Goal: Communication & Community: Connect with others

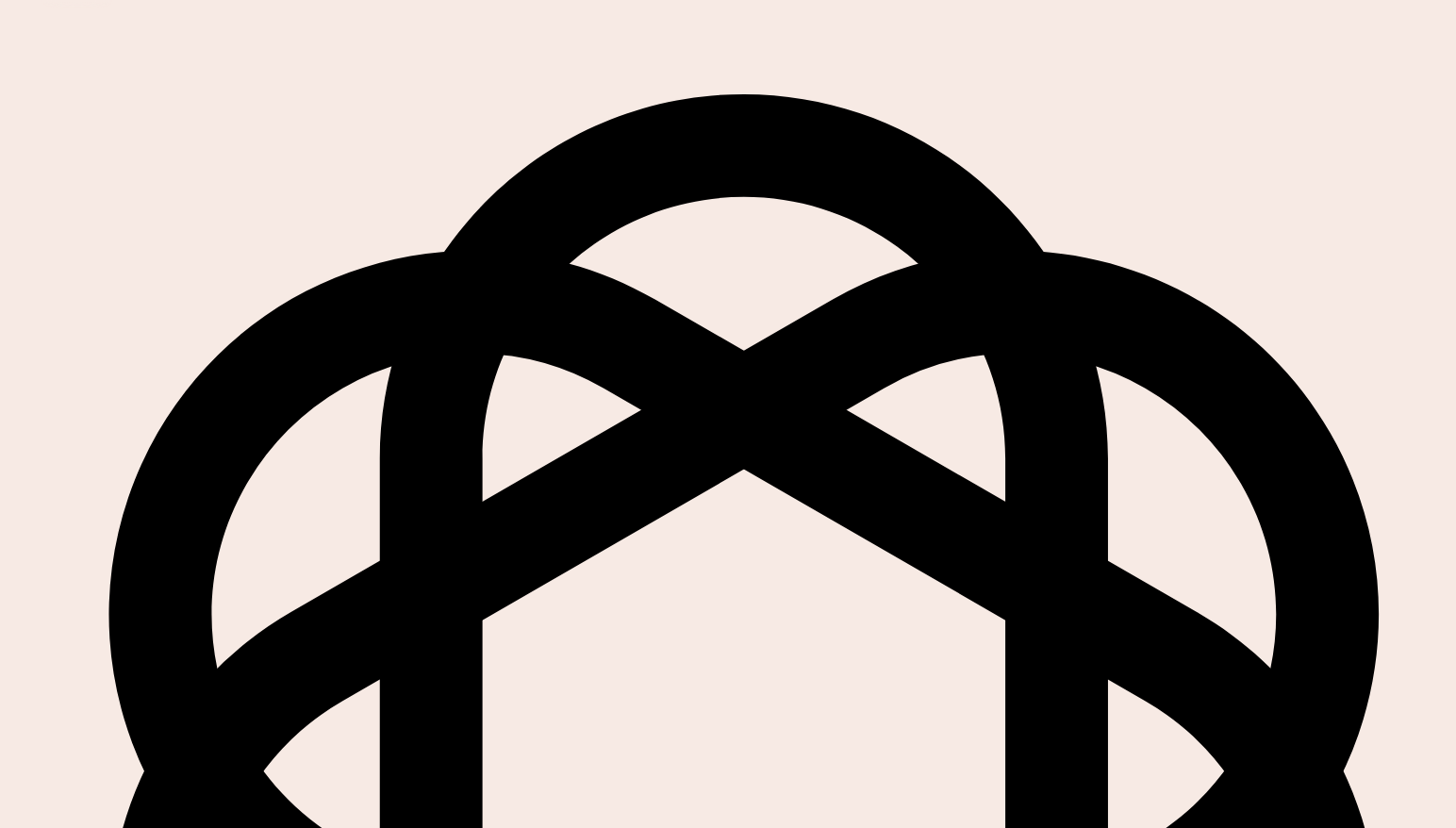
scroll to position [73, 0]
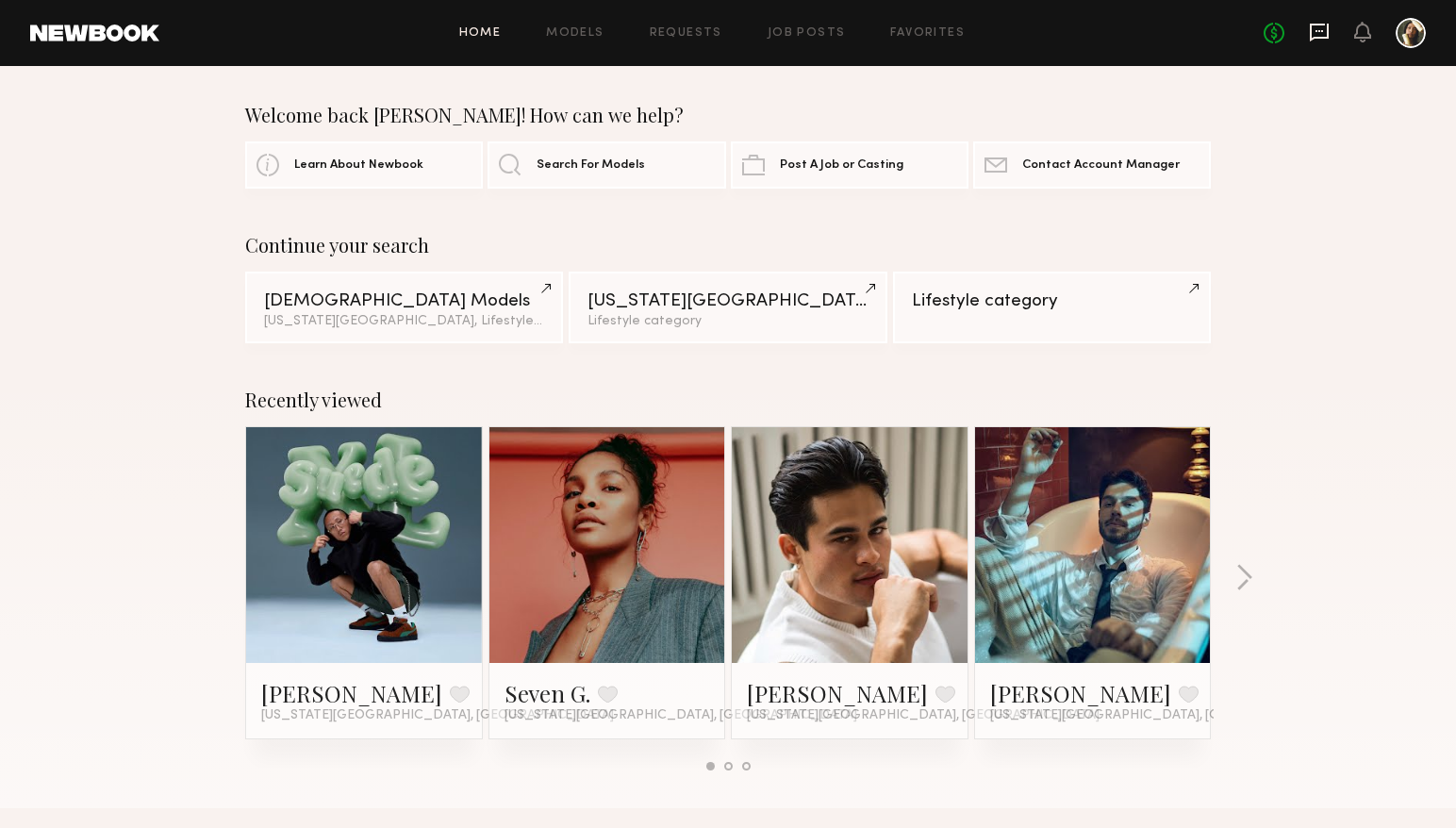
click at [1326, 34] on icon at bounding box center [1319, 33] width 21 height 21
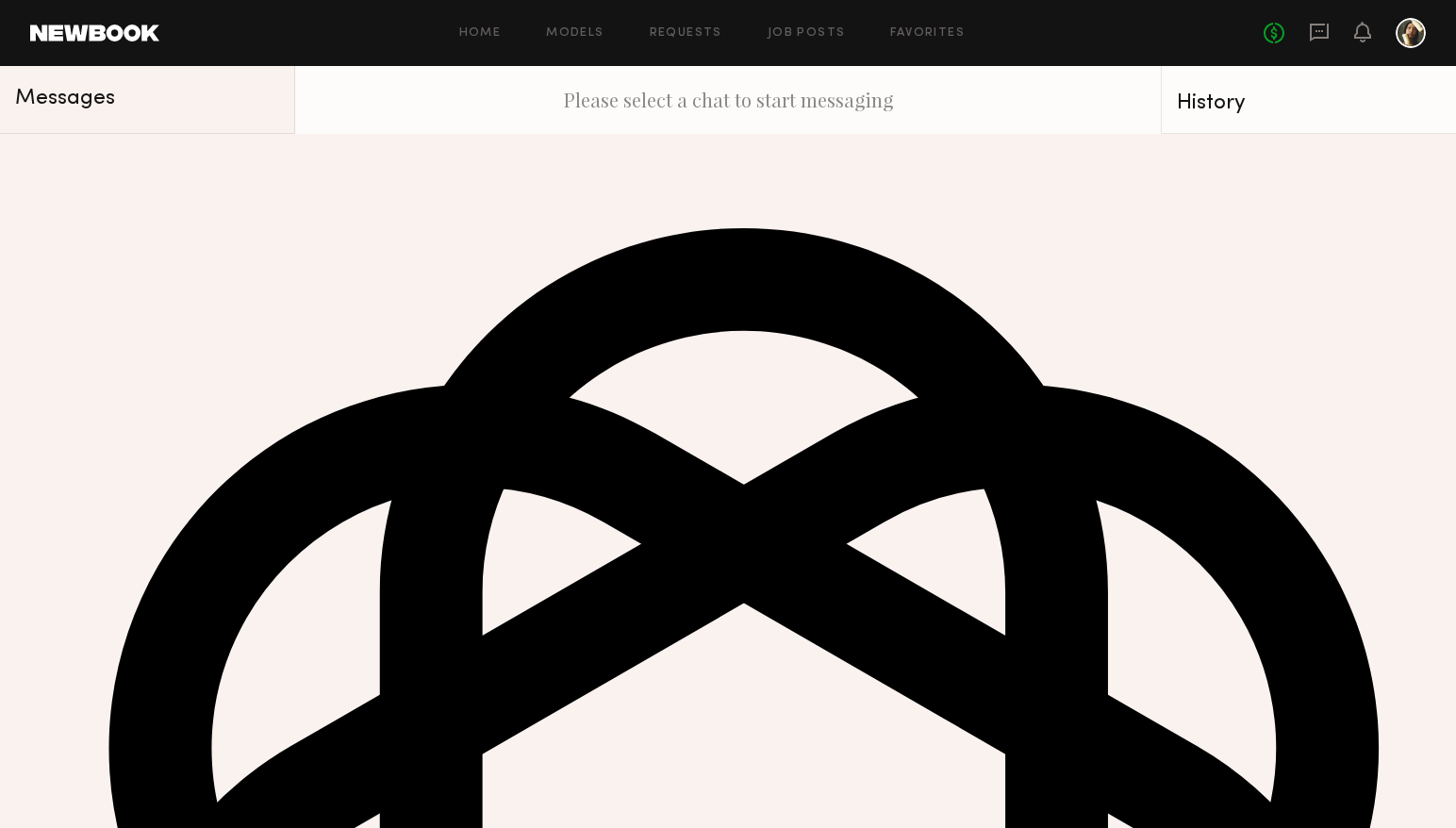
click at [128, 171] on div "[PERSON_NAME]" at bounding box center [132, 162] width 134 height 19
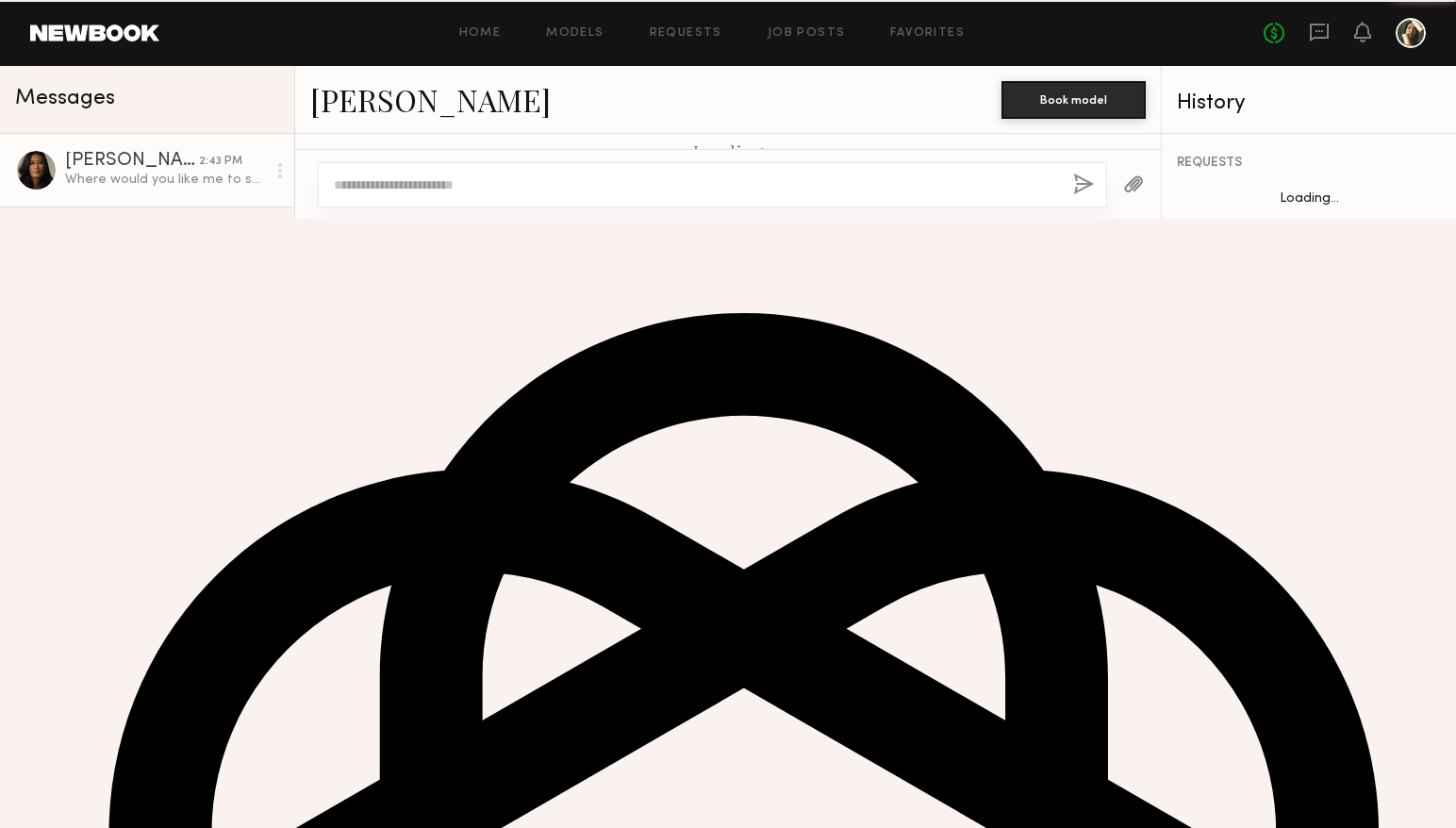
scroll to position [1429, 0]
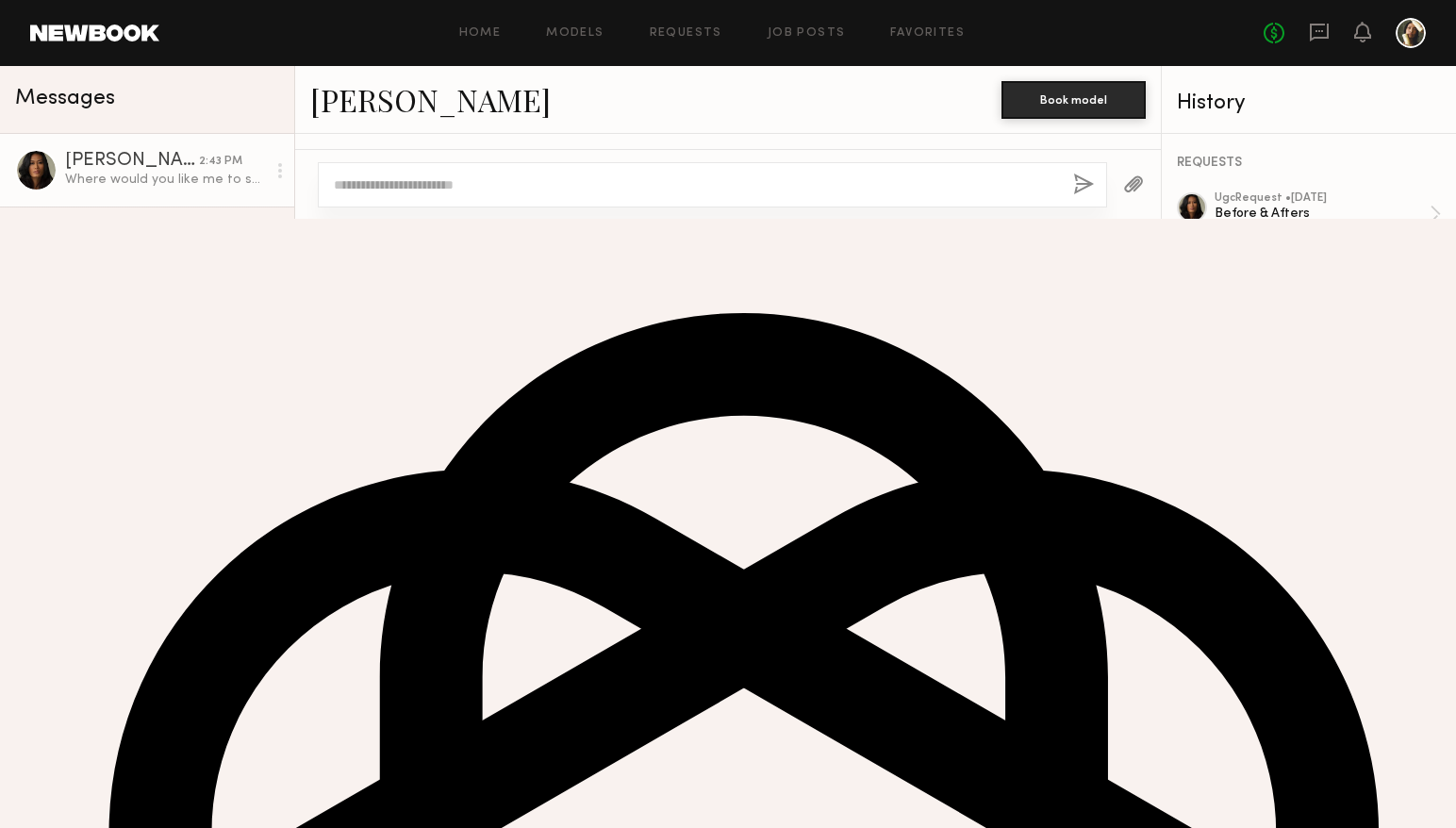
click at [521, 194] on textarea at bounding box center [696, 185] width 725 height 19
type textarea "**********"
click at [139, 388] on div "[PERSON_NAME]" at bounding box center [136, 380] width 141 height 19
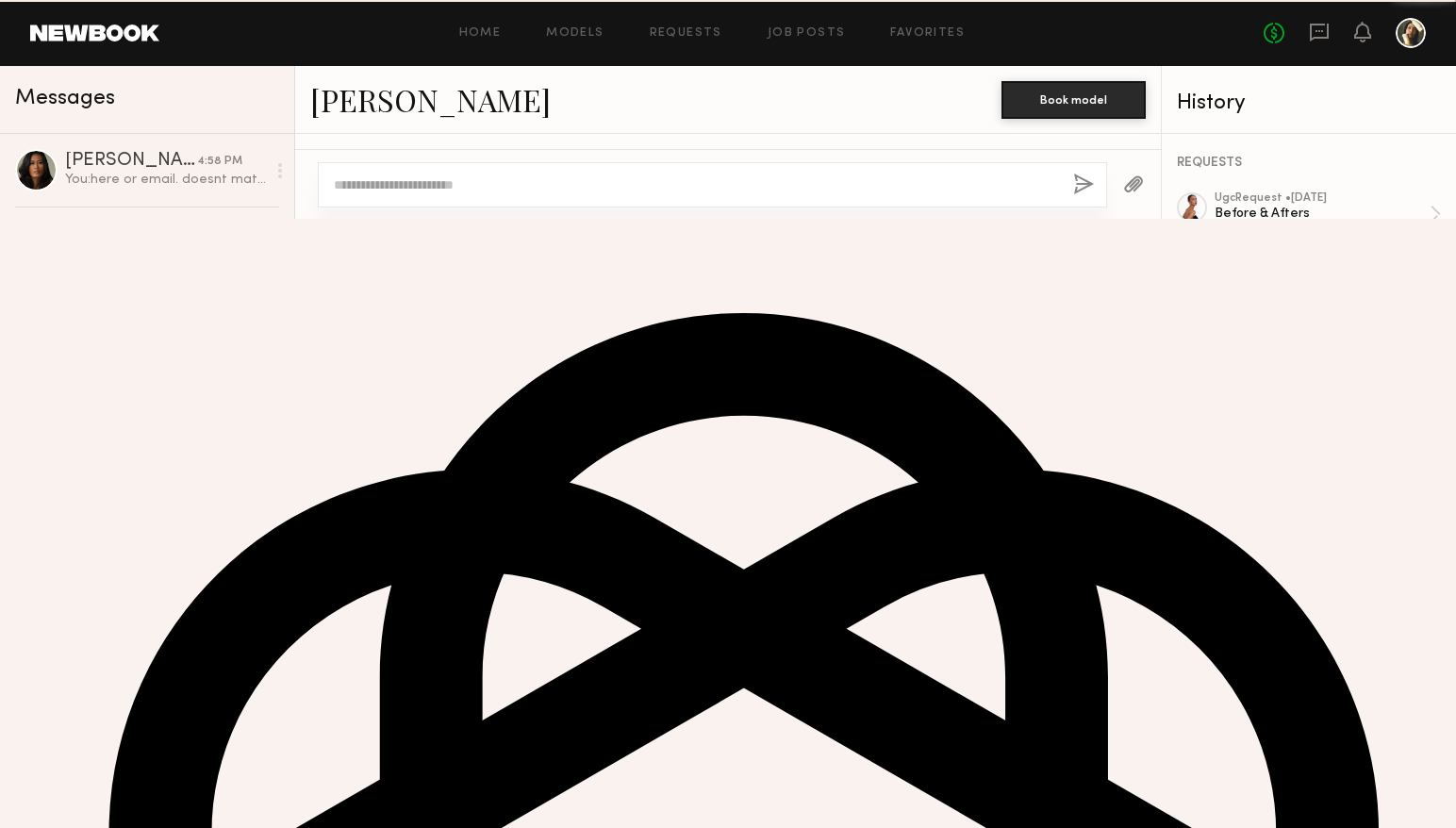
scroll to position [1183, 0]
click at [134, 310] on div "[PERSON_NAME]" at bounding box center [136, 307] width 141 height 19
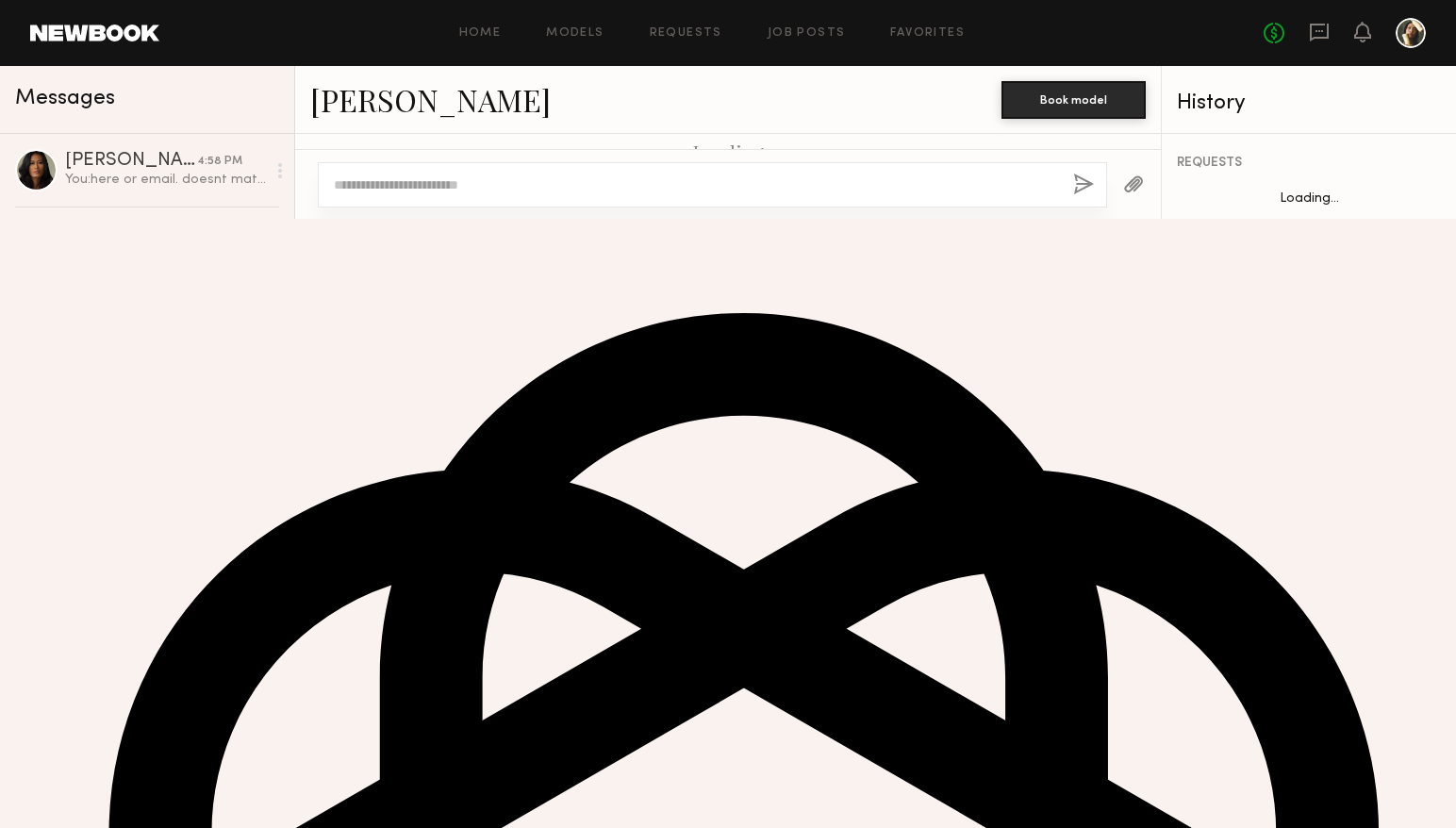
scroll to position [1603, 0]
click at [1408, 22] on div at bounding box center [1411, 33] width 31 height 31
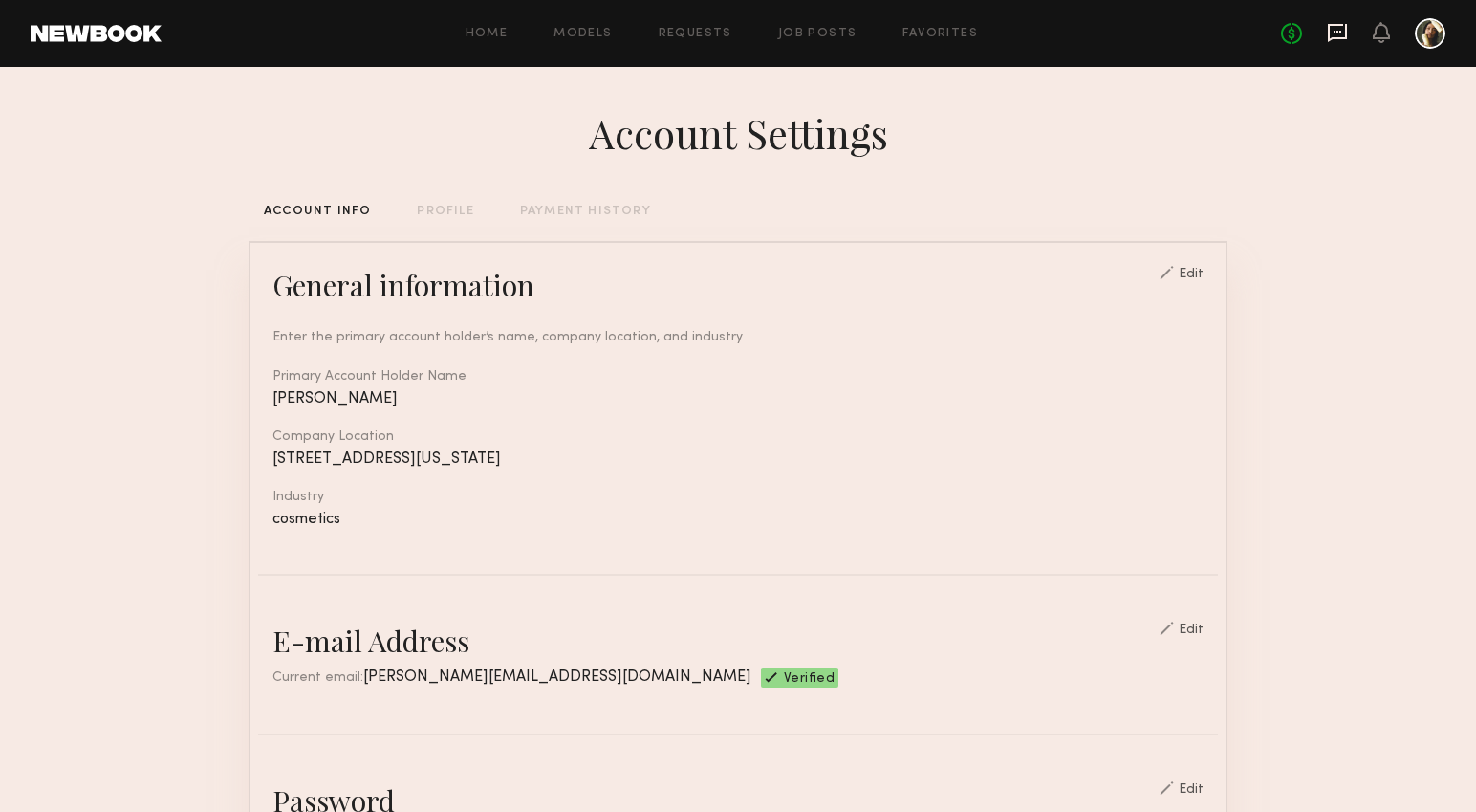
click at [1347, 31] on icon at bounding box center [1337, 33] width 21 height 21
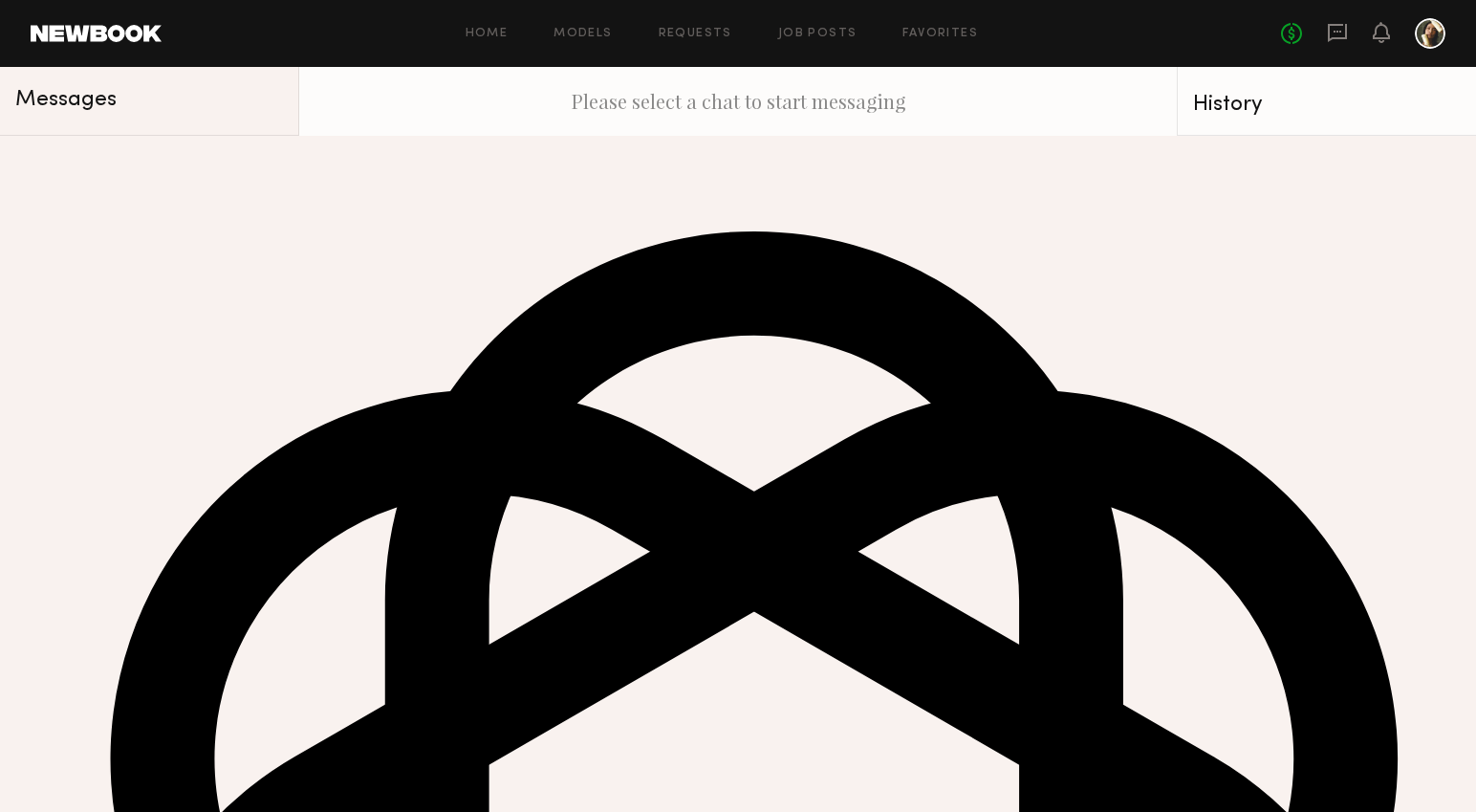
click at [1431, 38] on div at bounding box center [1430, 34] width 31 height 31
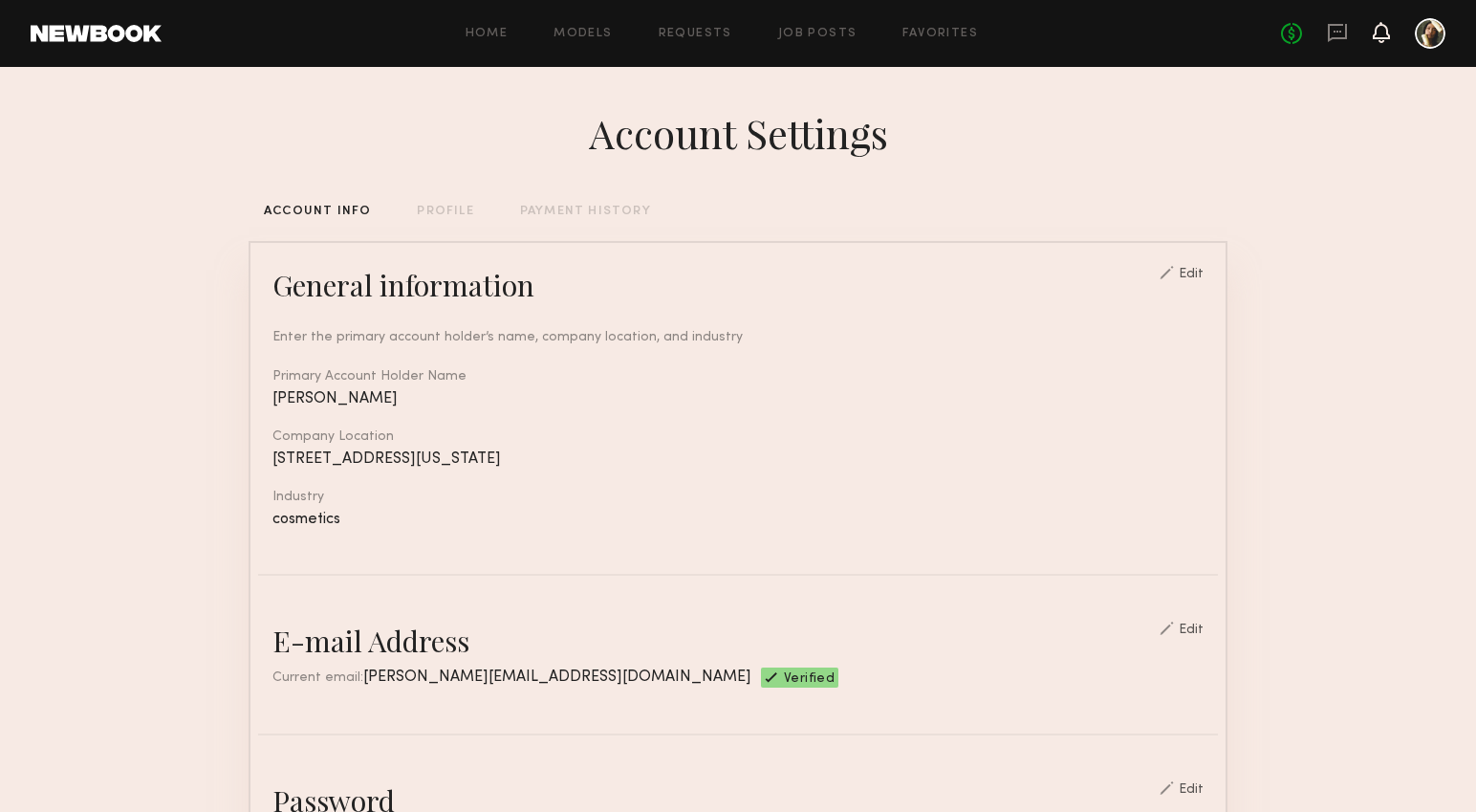
click at [1382, 36] on icon at bounding box center [1382, 32] width 16 height 14
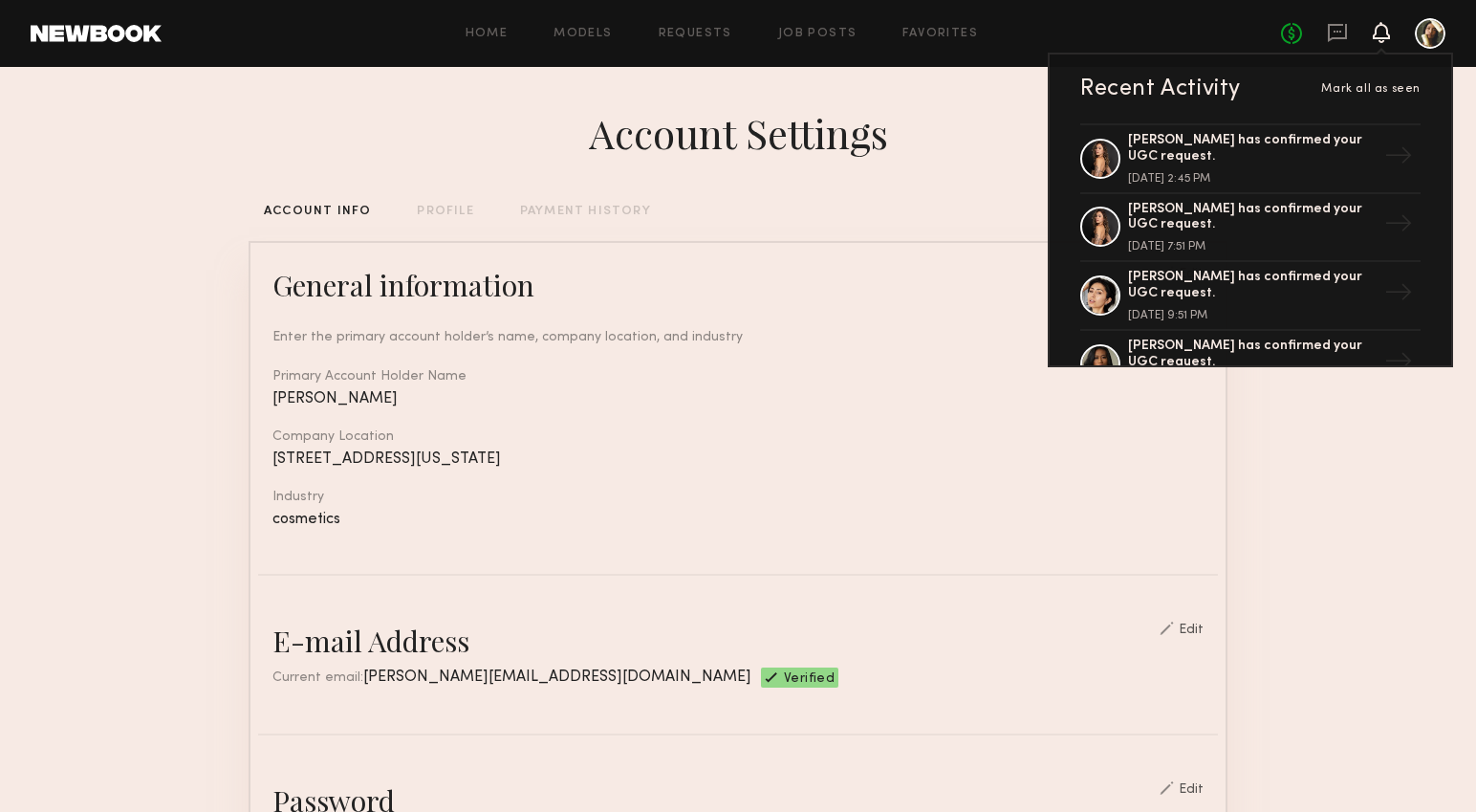
click at [461, 30] on div "Home Models Requests Job Posts Favorites Sign Out" at bounding box center [721, 34] width 1119 height 13
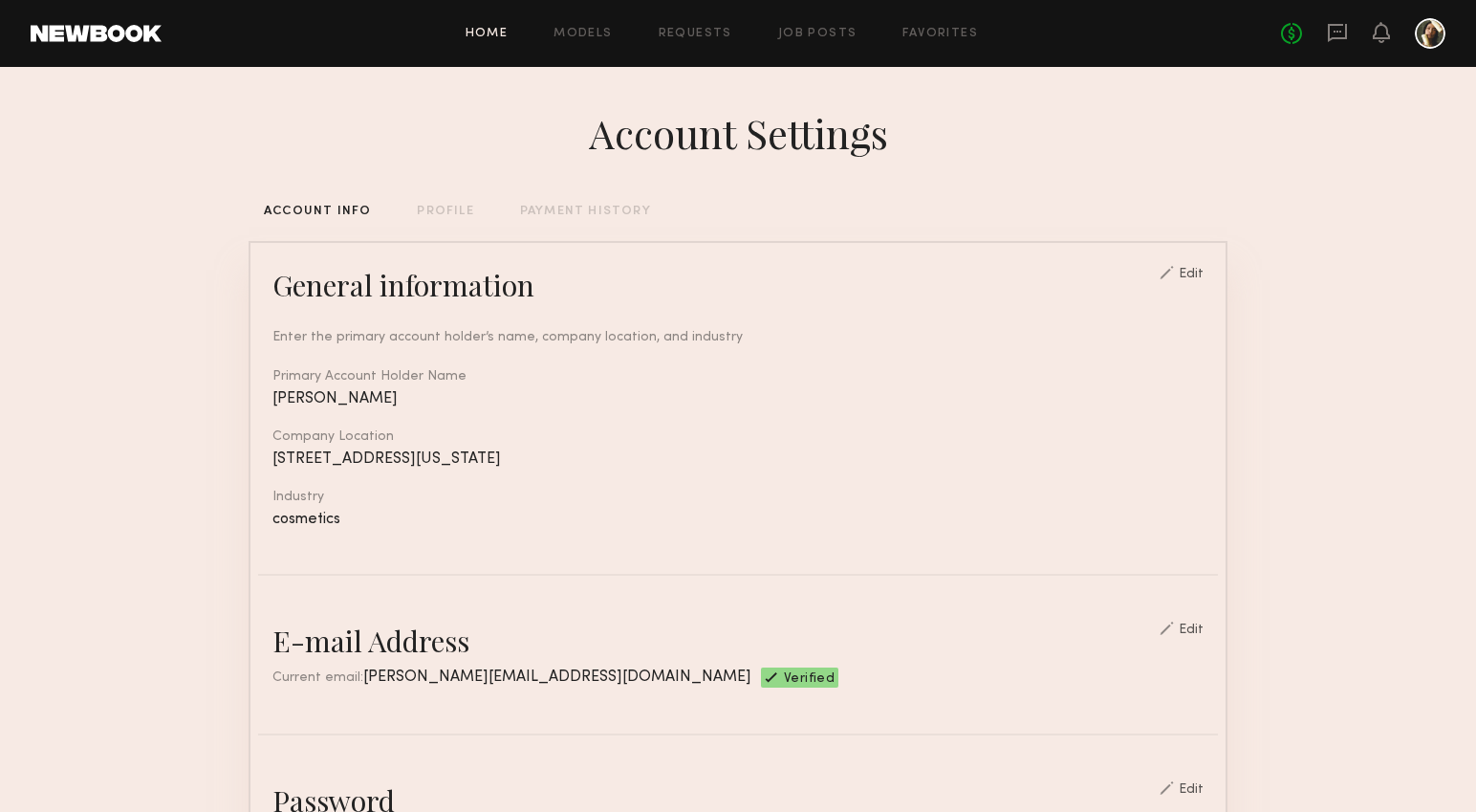
click at [509, 37] on link "Home" at bounding box center [487, 34] width 43 height 13
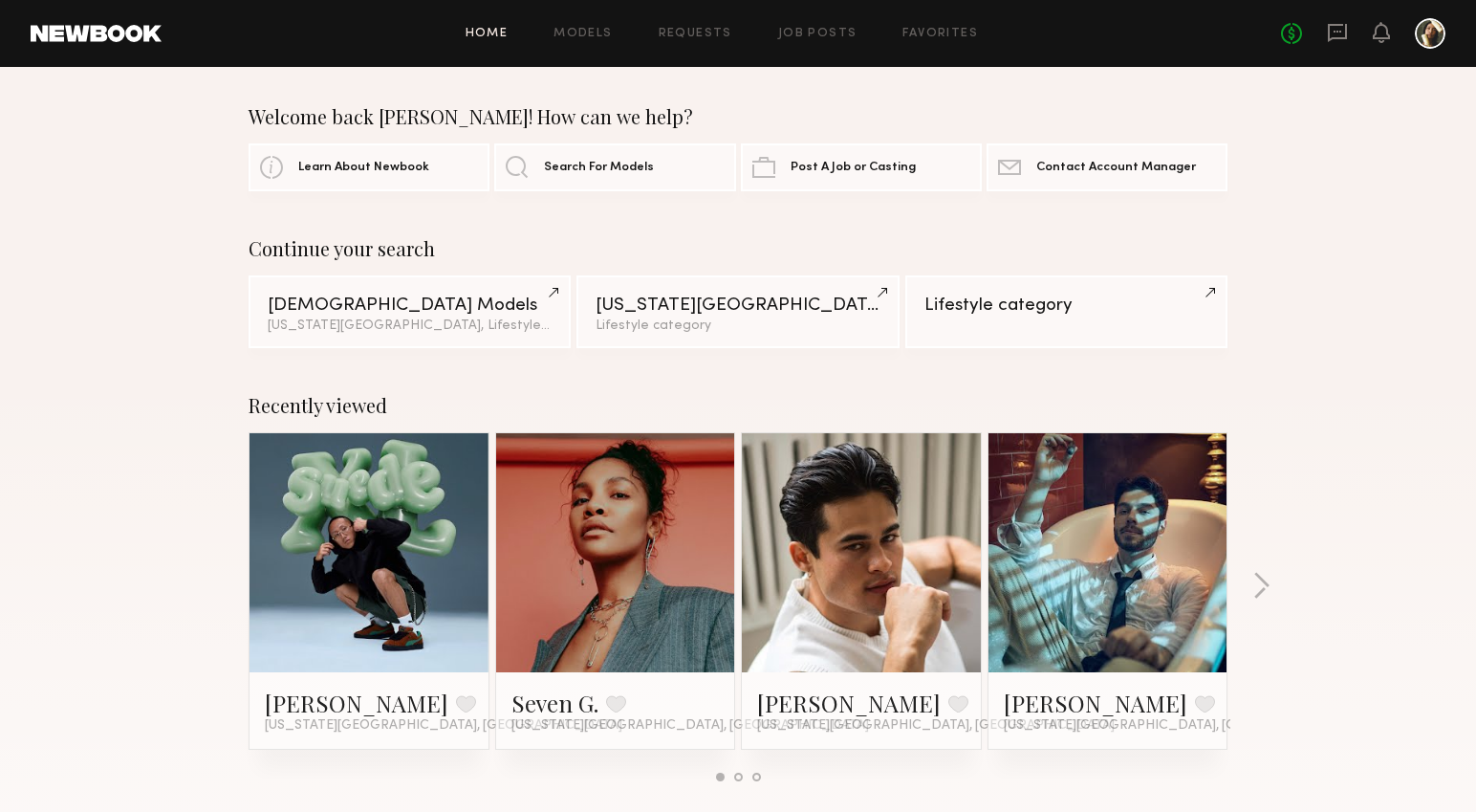
click at [82, 31] on link at bounding box center [96, 34] width 131 height 17
click at [681, 29] on link "Requests" at bounding box center [696, 34] width 74 height 13
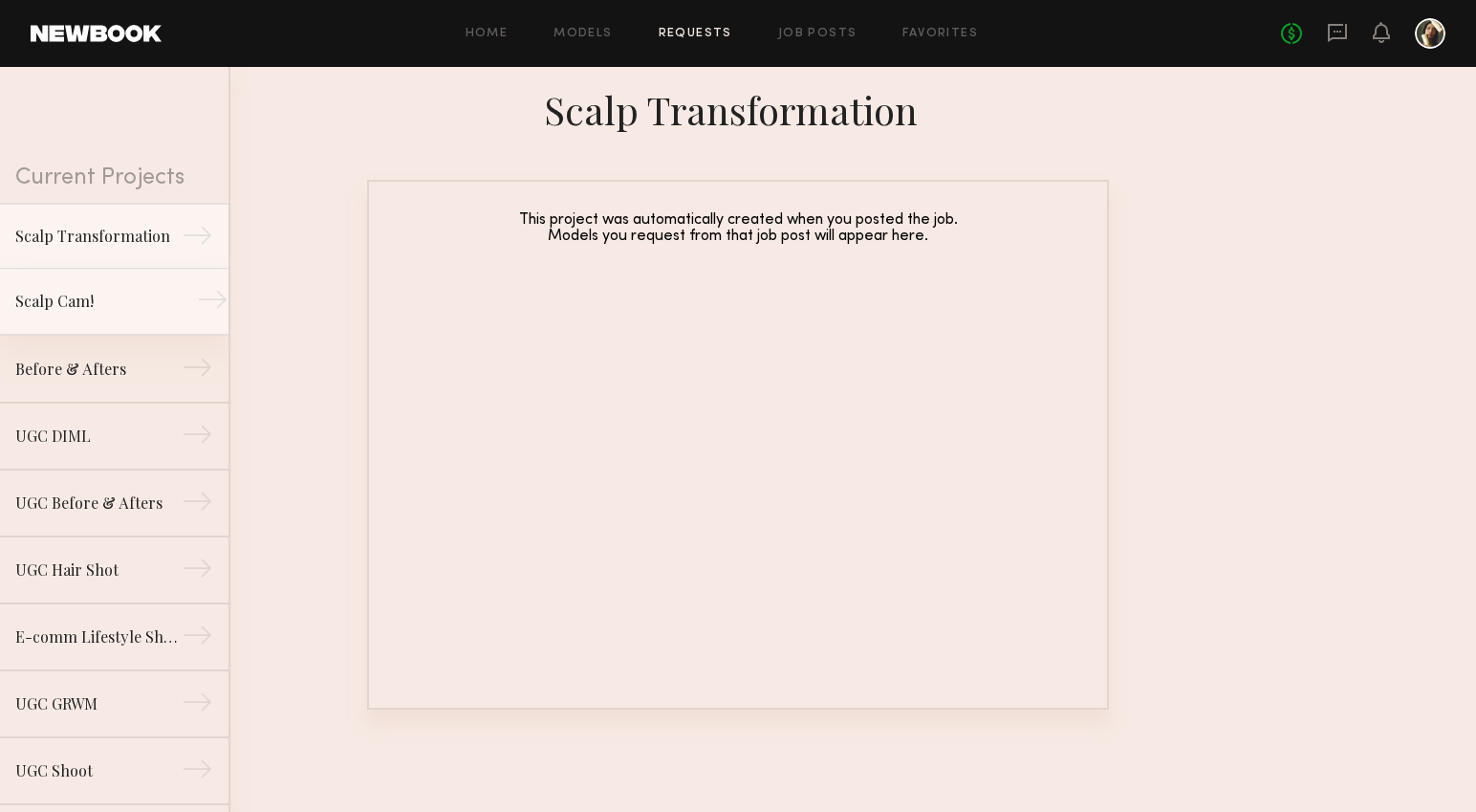
click at [128, 313] on div "Scalp Cam!" at bounding box center [99, 301] width 167 height 23
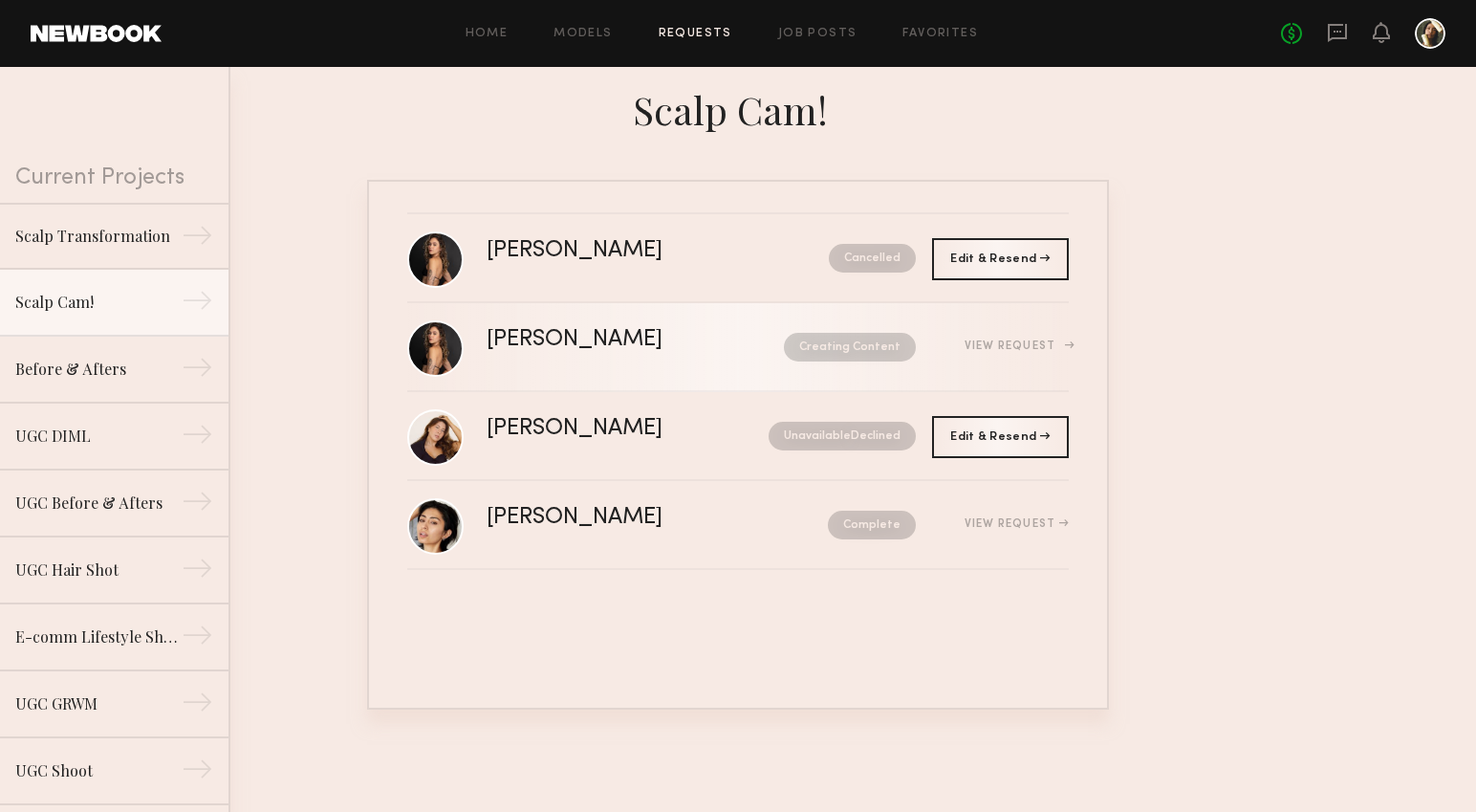
click at [567, 334] on div "[PERSON_NAME]" at bounding box center [605, 339] width 237 height 22
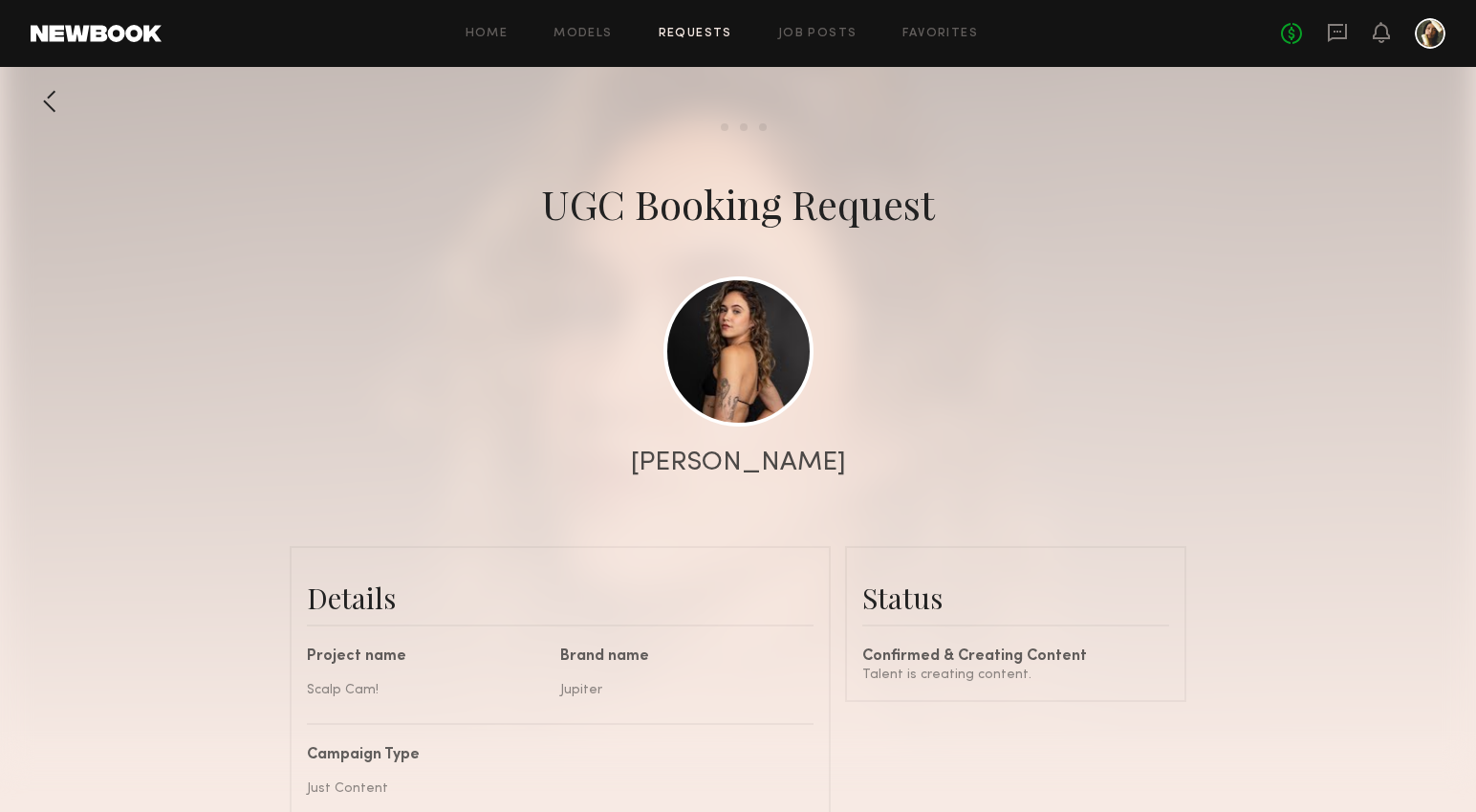
click at [52, 94] on div at bounding box center [49, 101] width 38 height 38
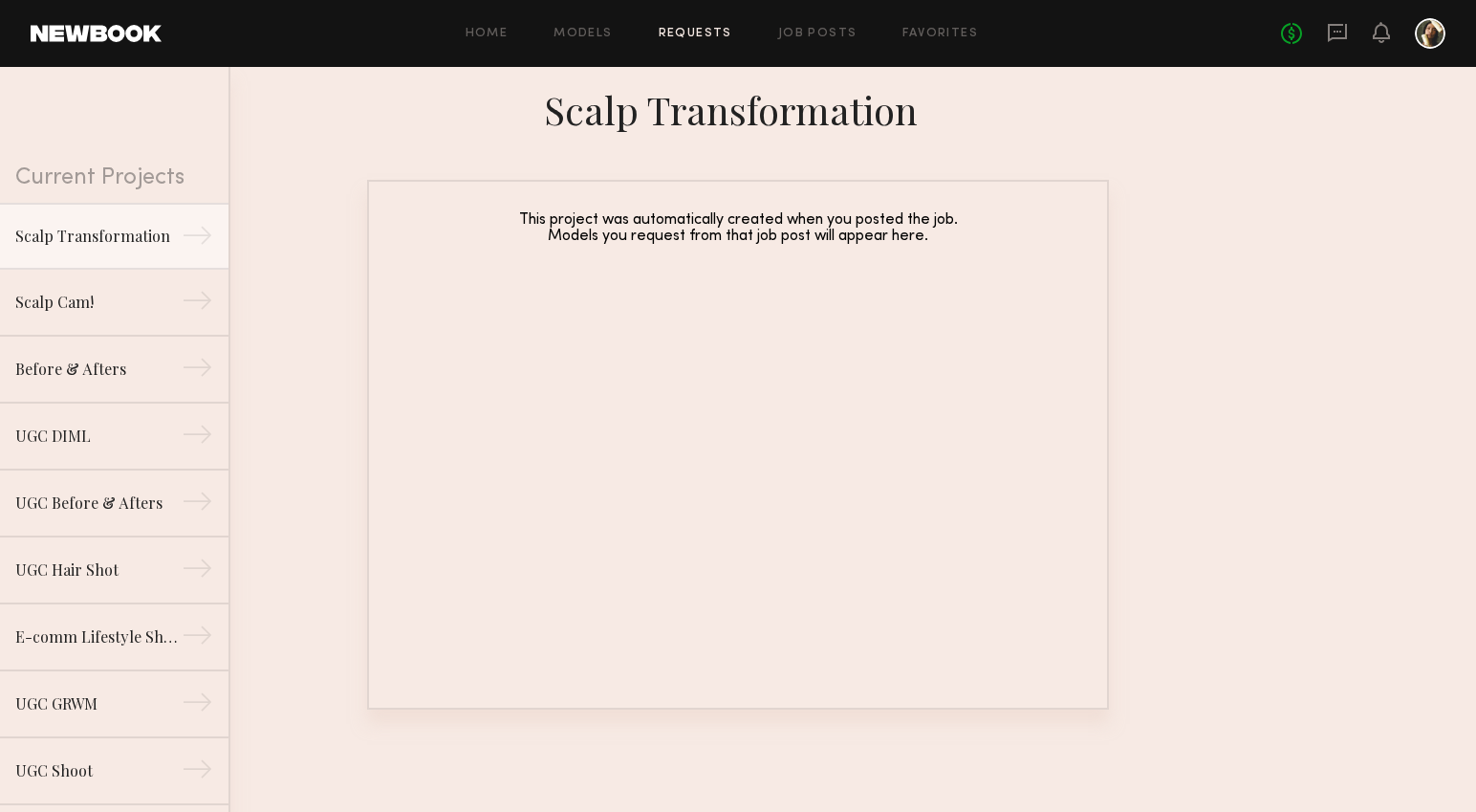
click at [87, 33] on link at bounding box center [96, 34] width 131 height 17
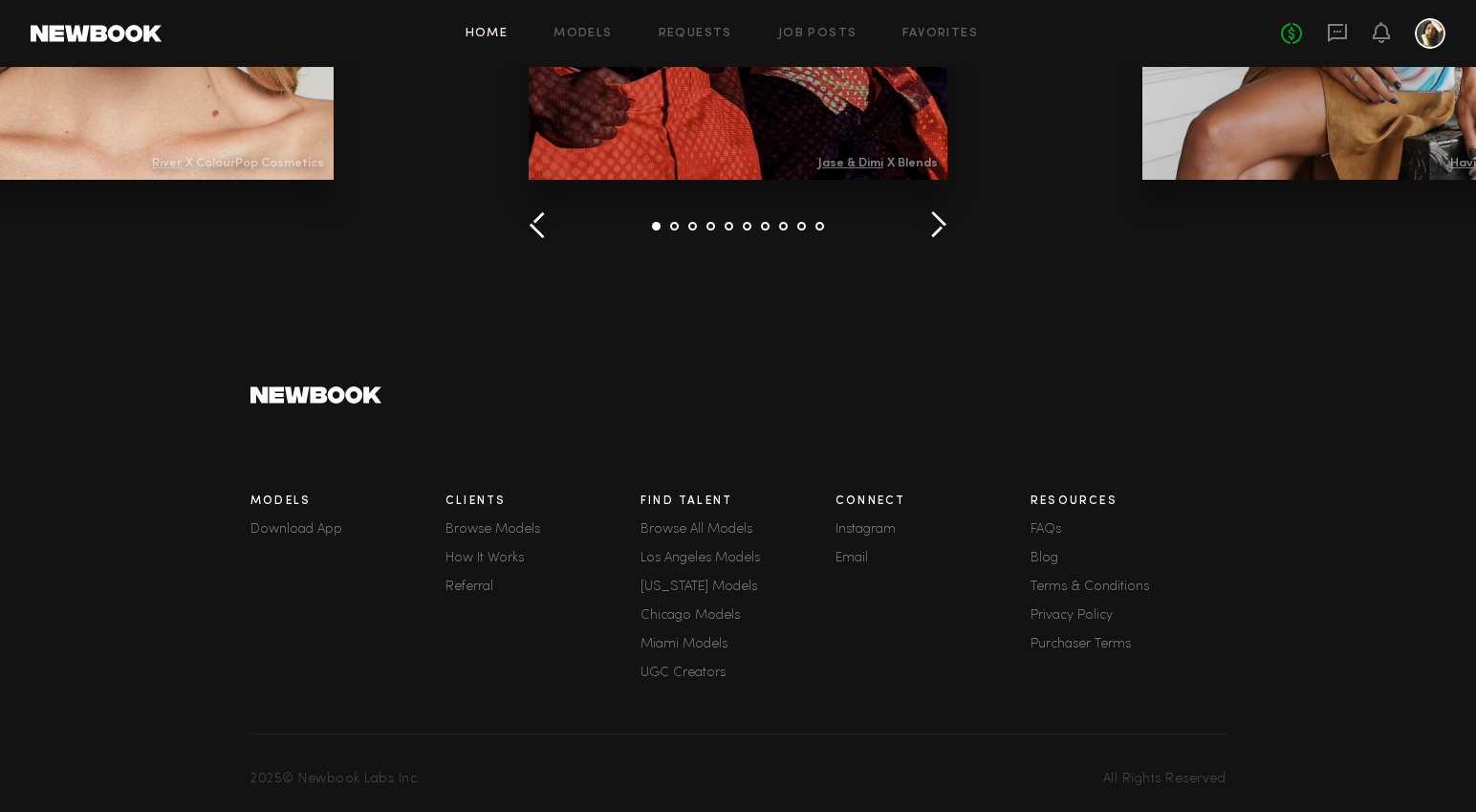
scroll to position [2725, 0]
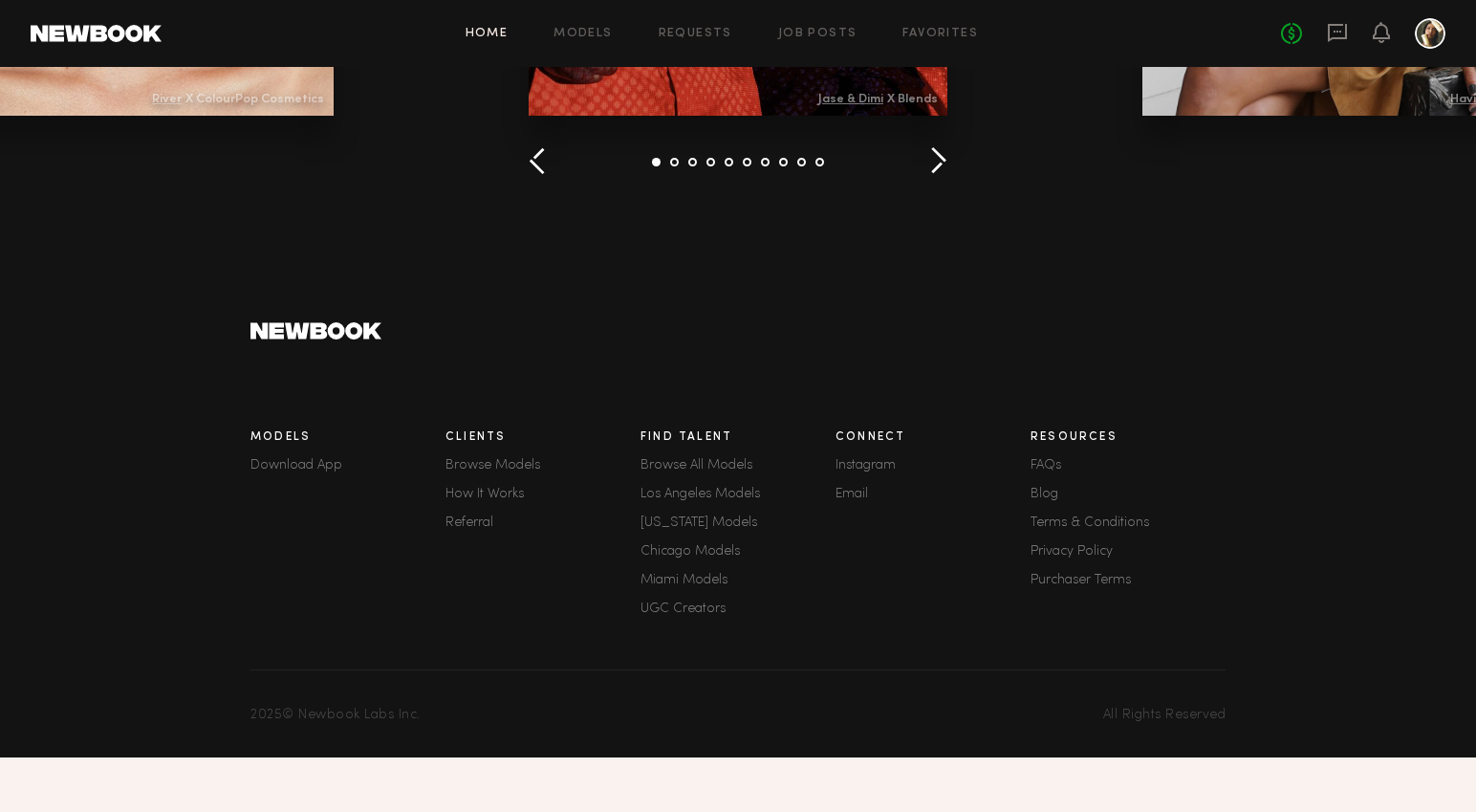
click at [852, 501] on link "Email" at bounding box center [932, 494] width 195 height 14
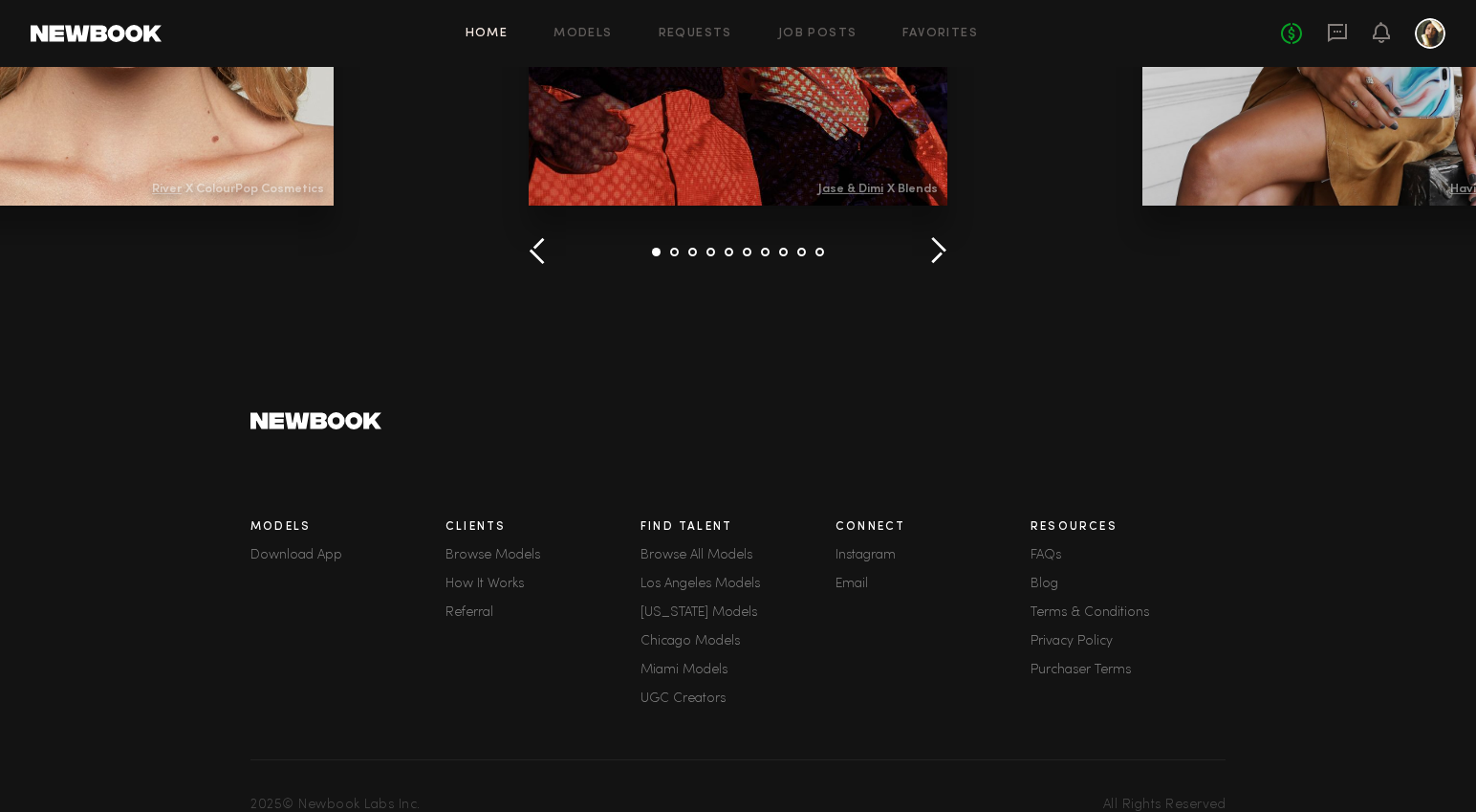
scroll to position [2725, 0]
